Goal: Task Accomplishment & Management: Complete application form

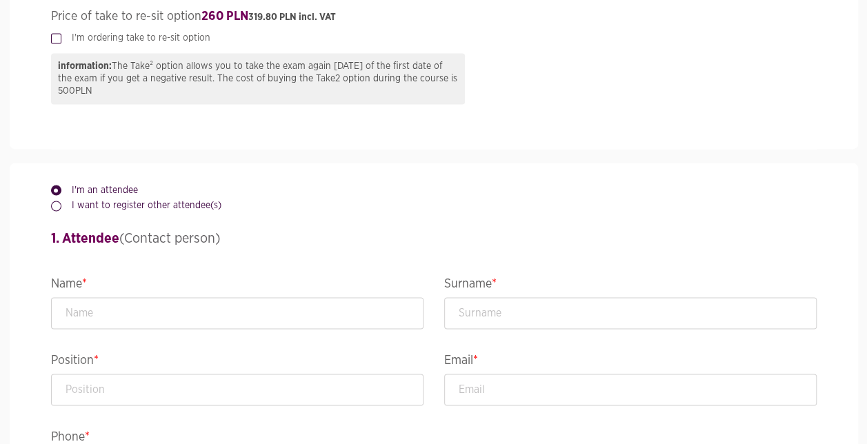
scroll to position [1104, 0]
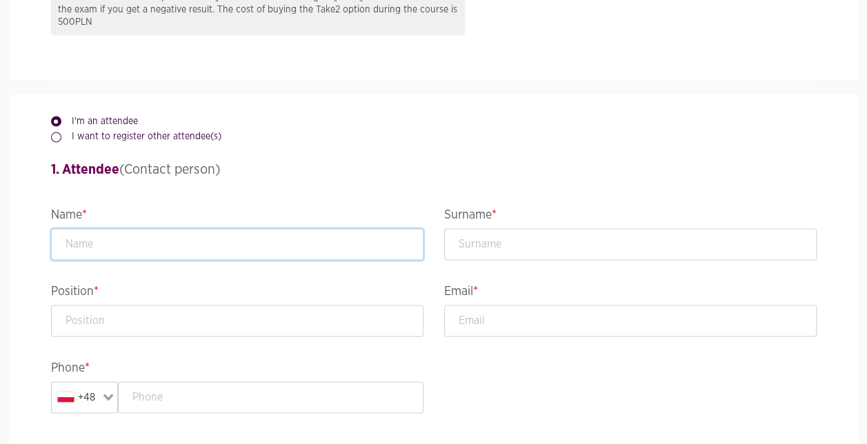
click at [193, 246] on input "text" at bounding box center [237, 244] width 372 height 32
click at [190, 250] on input "text" at bounding box center [237, 244] width 372 height 32
type input "Sigita"
type input "Kirkemann"
type input "[EMAIL_ADDRESS][DOMAIN_NAME]"
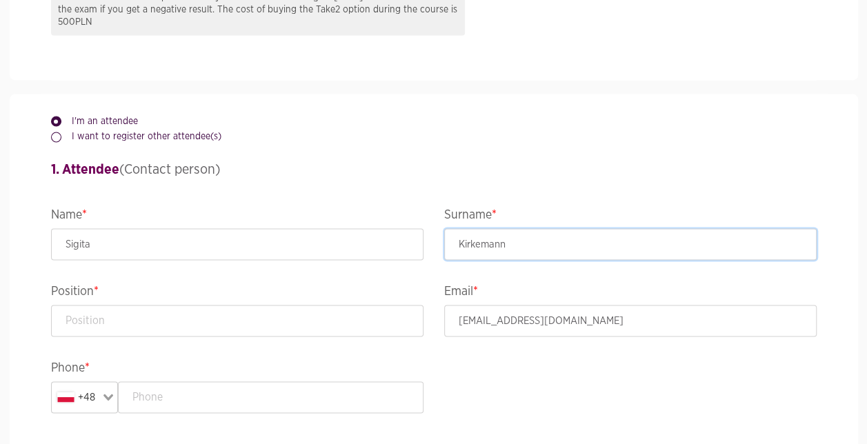
type input "Kirkemann"
click at [461, 371] on div "I'm an attendee I want to register other attendee(s) 1. Attendee (Contact perso…" at bounding box center [434, 294] width 786 height 400
click at [268, 316] on input "text" at bounding box center [237, 321] width 372 height 32
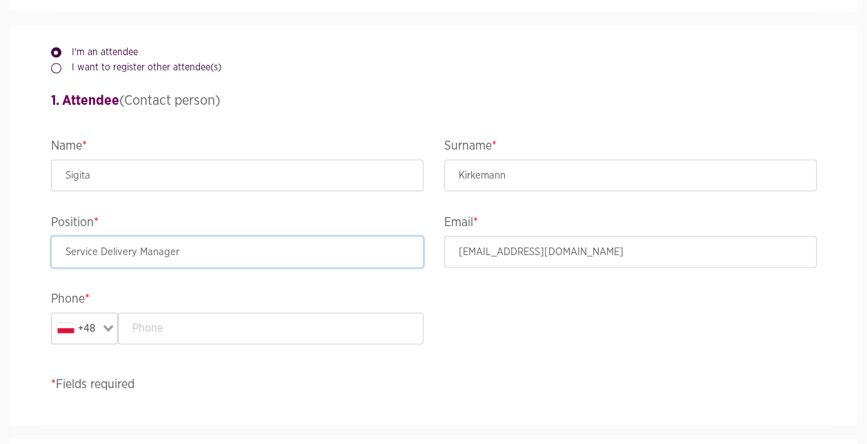
type input "Service Delivery Manager"
click at [112, 334] on div "Loading..." at bounding box center [109, 327] width 16 height 28
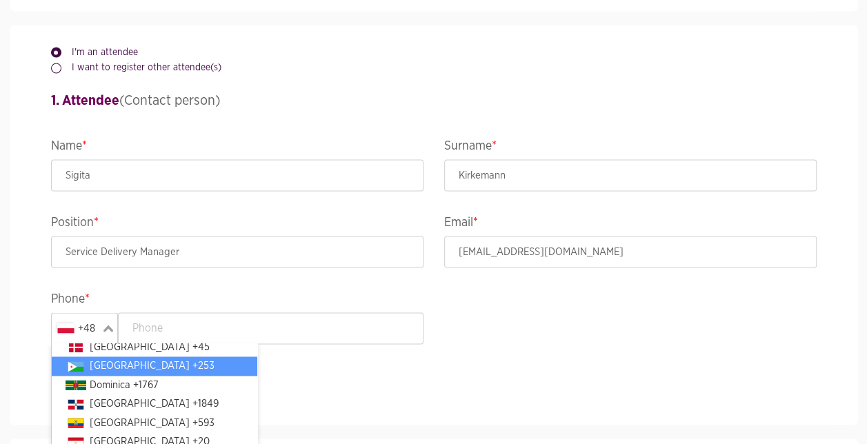
scroll to position [1082, 0]
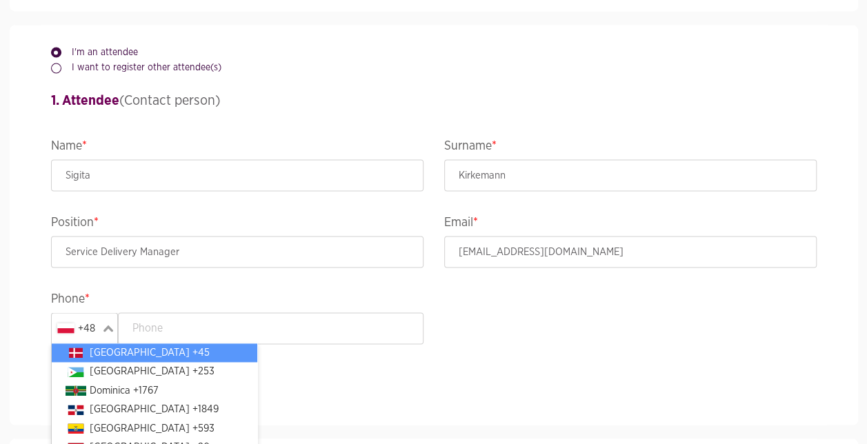
click at [110, 349] on li "[GEOGRAPHIC_DATA] +45" at bounding box center [155, 353] width 206 height 19
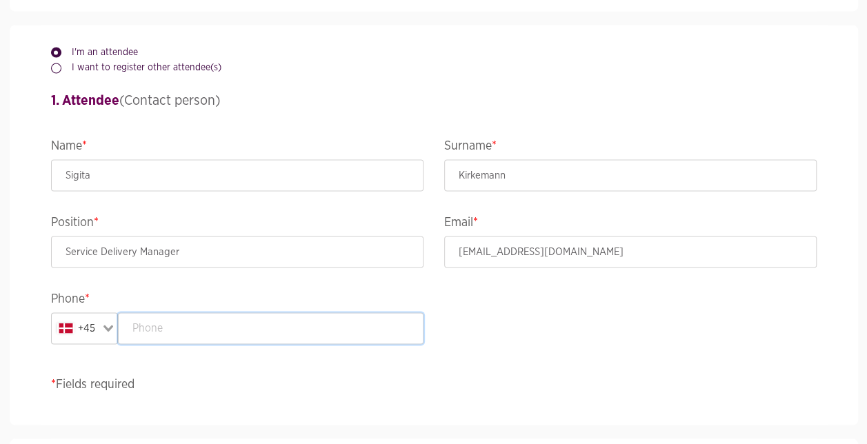
click at [168, 328] on input "text" at bounding box center [271, 328] width 306 height 32
type input "41450901"
click at [177, 379] on p "* Fields required" at bounding box center [434, 384] width 766 height 19
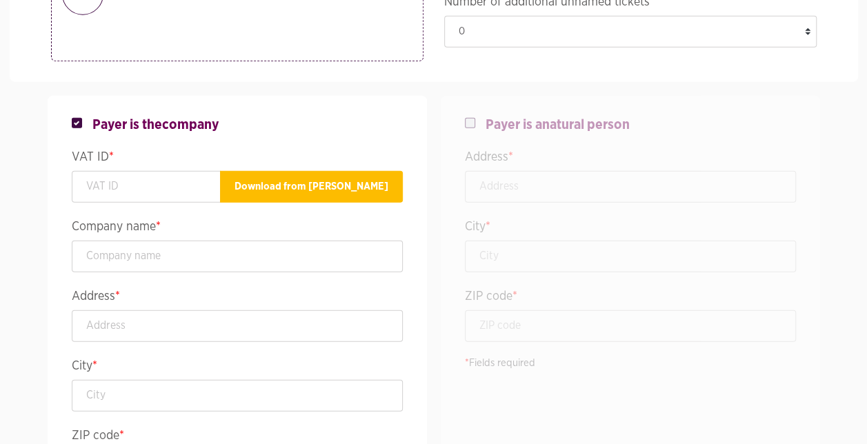
scroll to position [1724, 0]
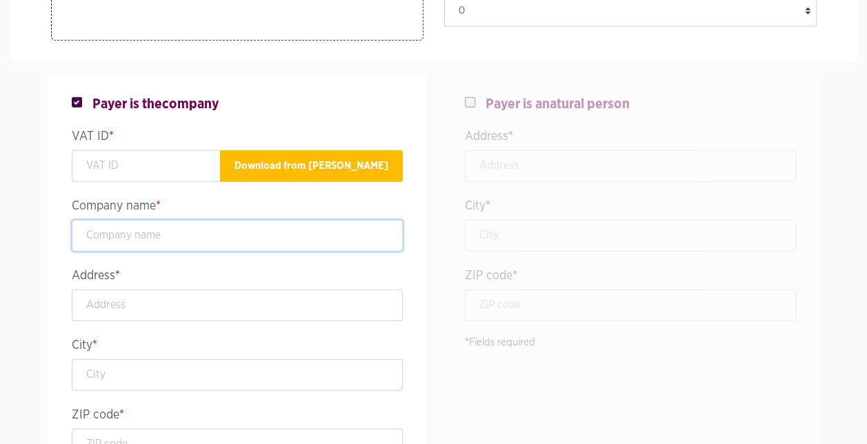
click at [170, 237] on input "text" at bounding box center [237, 236] width 331 height 32
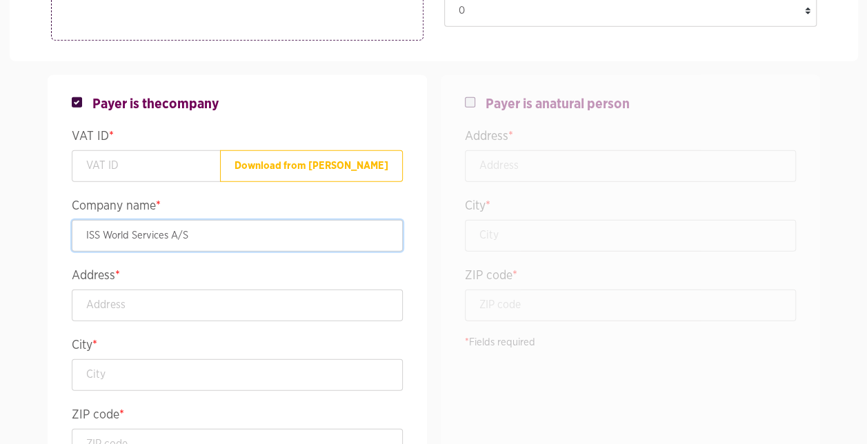
type input "ISS World Services A/S"
click at [342, 167] on button "Download from [PERSON_NAME]" at bounding box center [311, 166] width 183 height 32
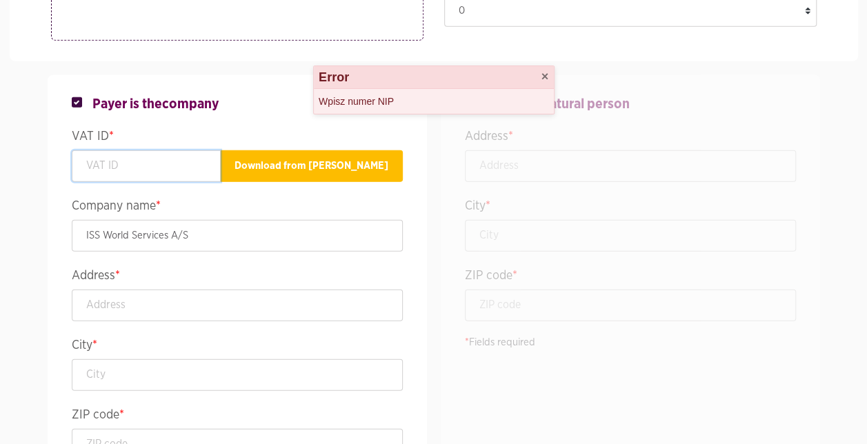
click at [181, 163] on input "text" at bounding box center [146, 166] width 149 height 32
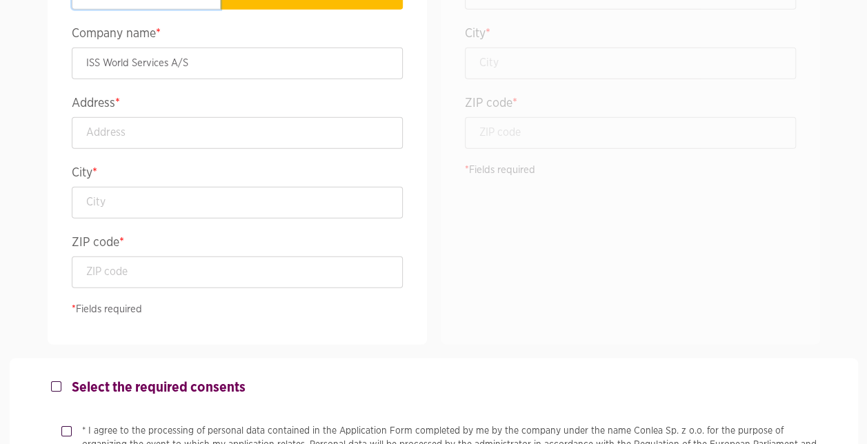
scroll to position [1793, 0]
